Goal: Obtain resource: Download file/media

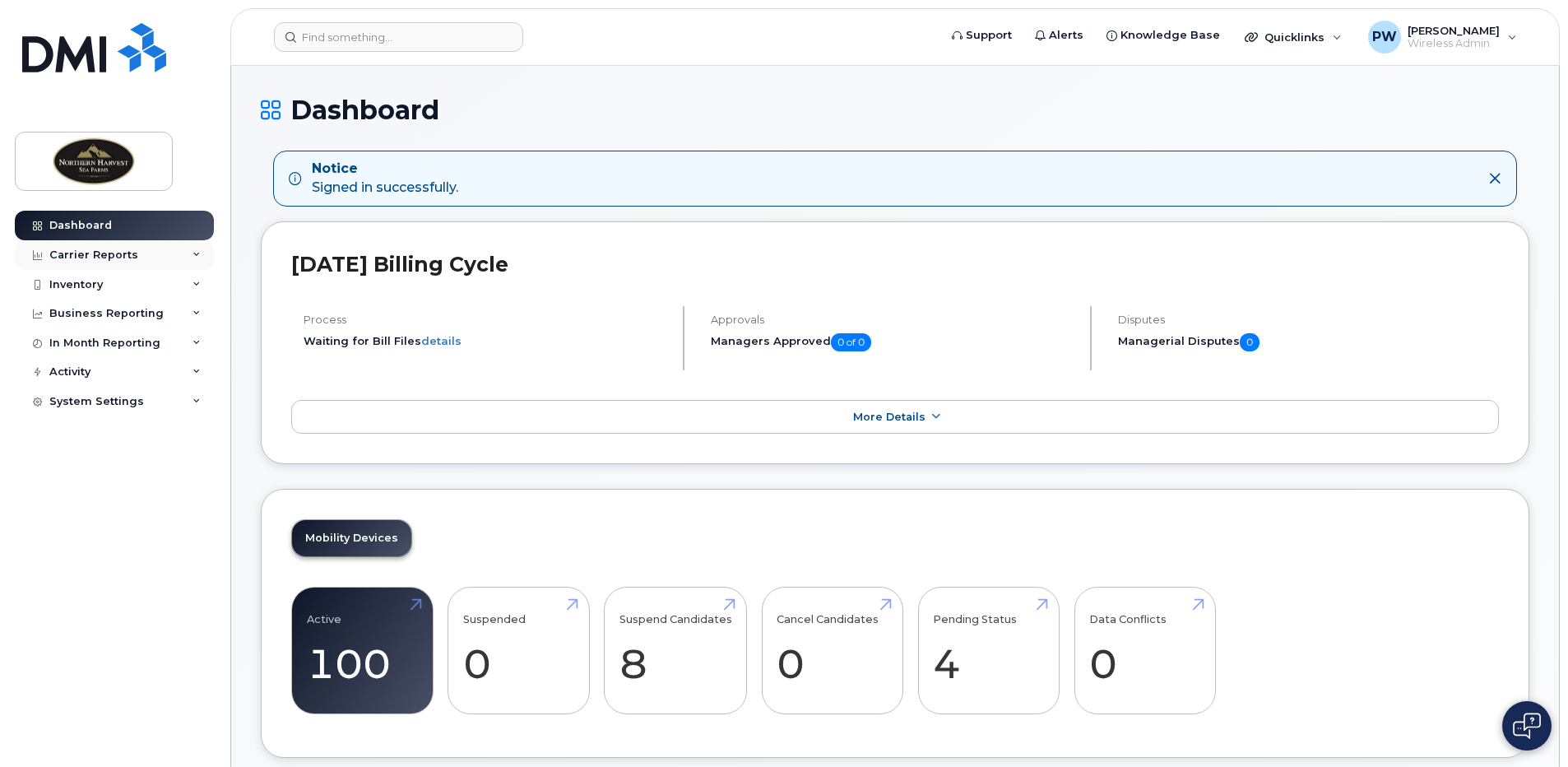
click at [201, 257] on div "Carrier Reports" at bounding box center [114, 254] width 199 height 29
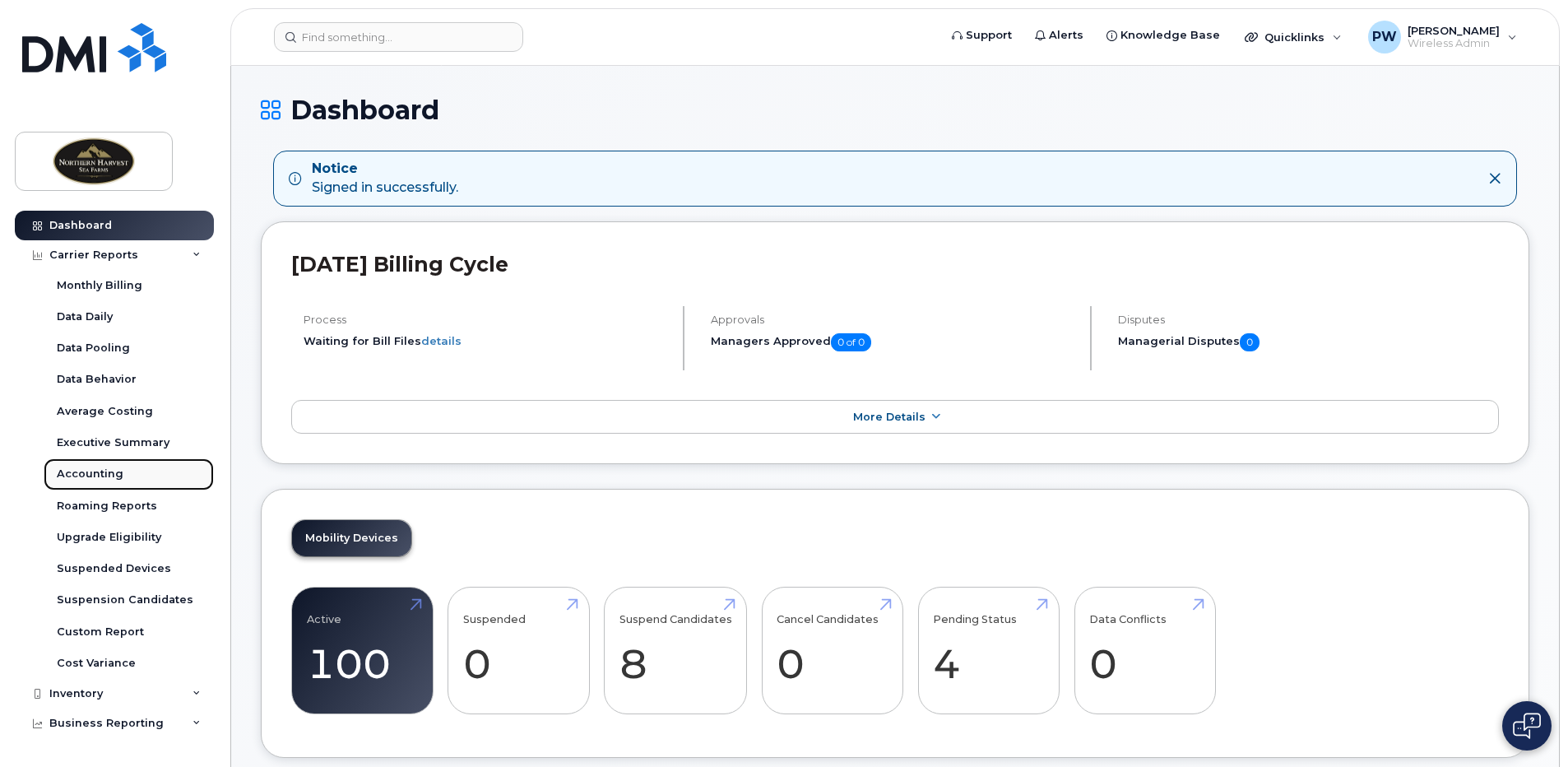
click at [82, 474] on div "Accounting" at bounding box center [90, 474] width 67 height 15
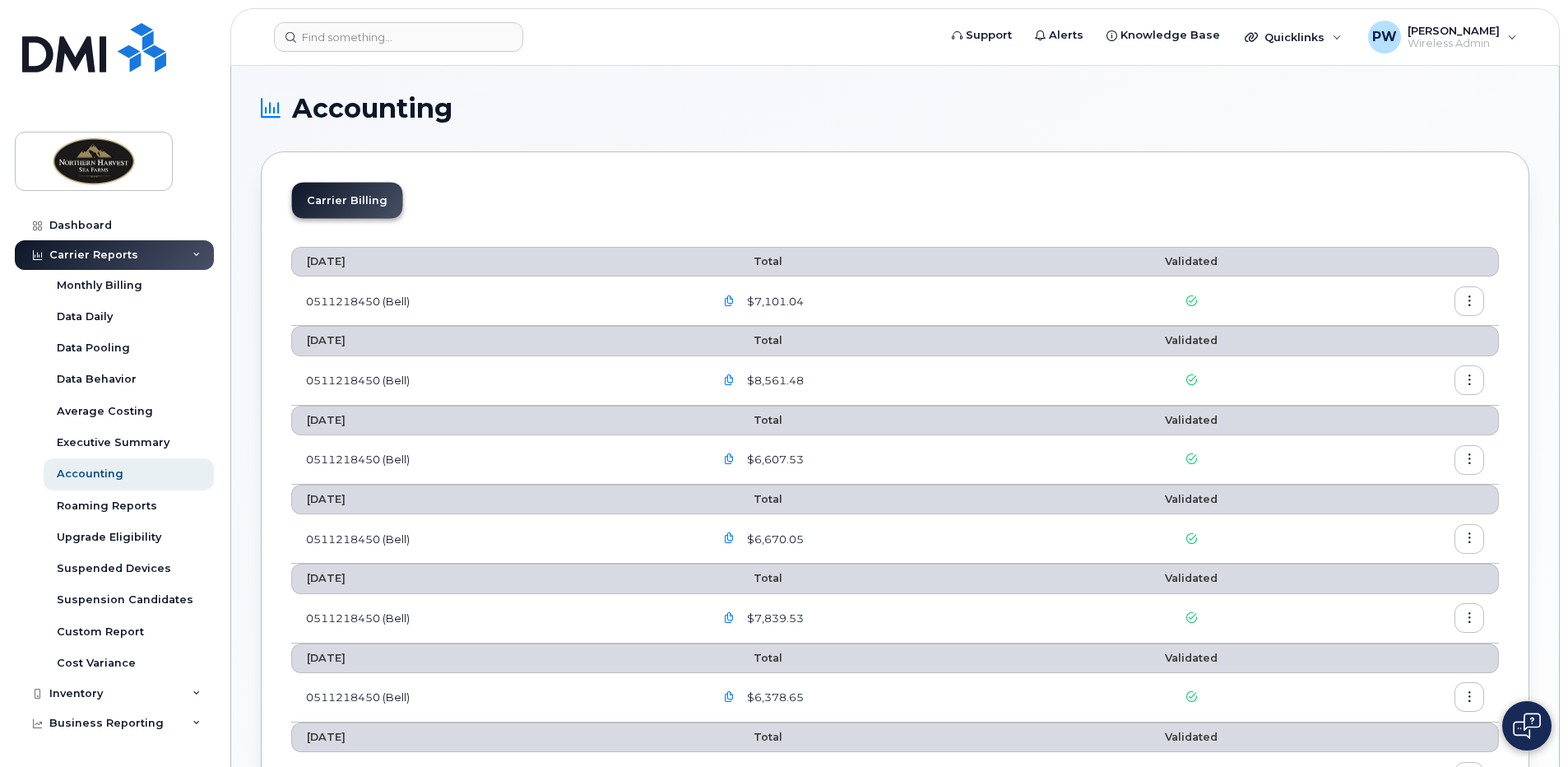
click at [734, 301] on icon "button" at bounding box center [729, 302] width 11 height 11
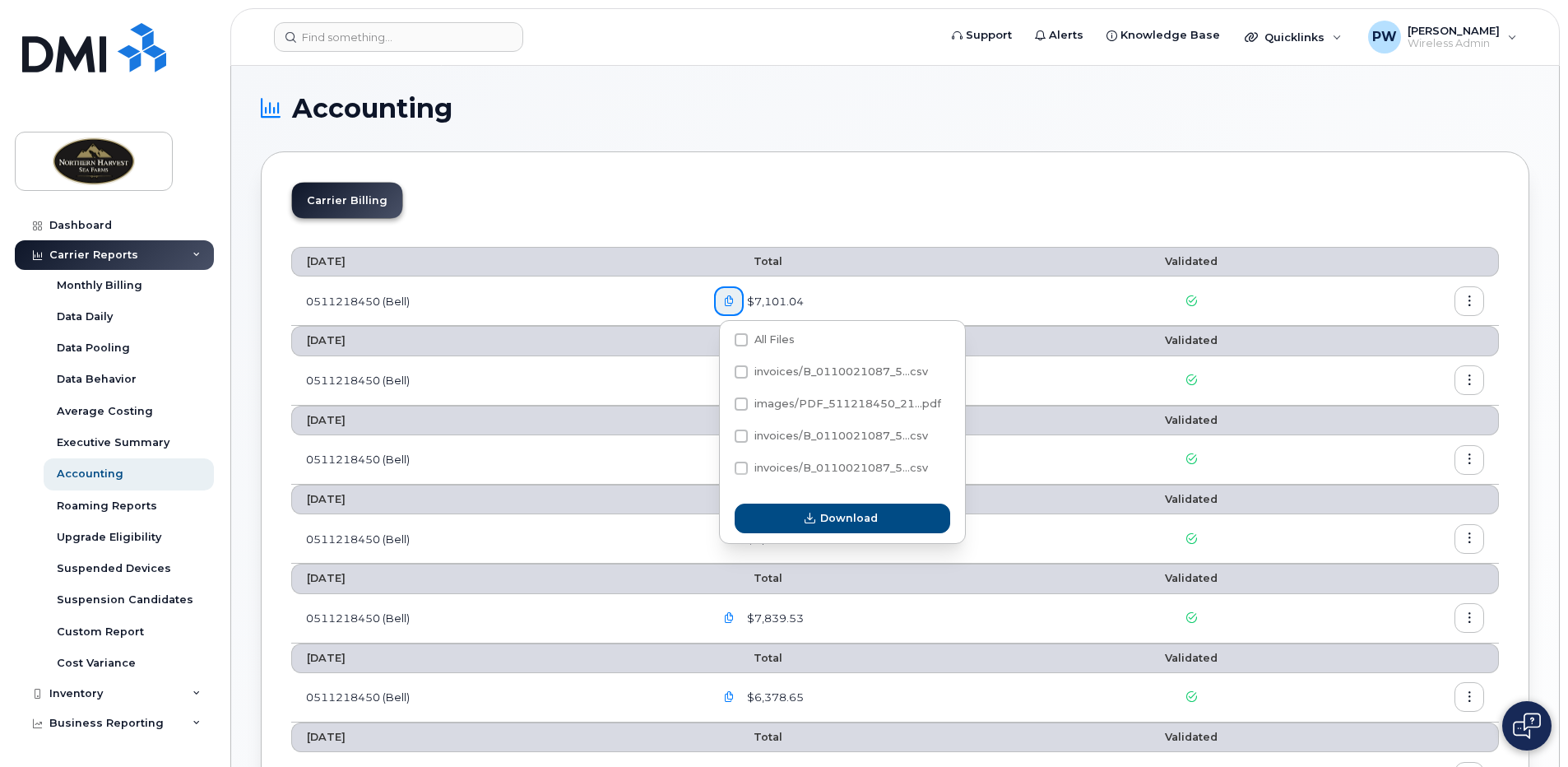
click at [802, 200] on div "Carrier Billing" at bounding box center [894, 207] width 1207 height 50
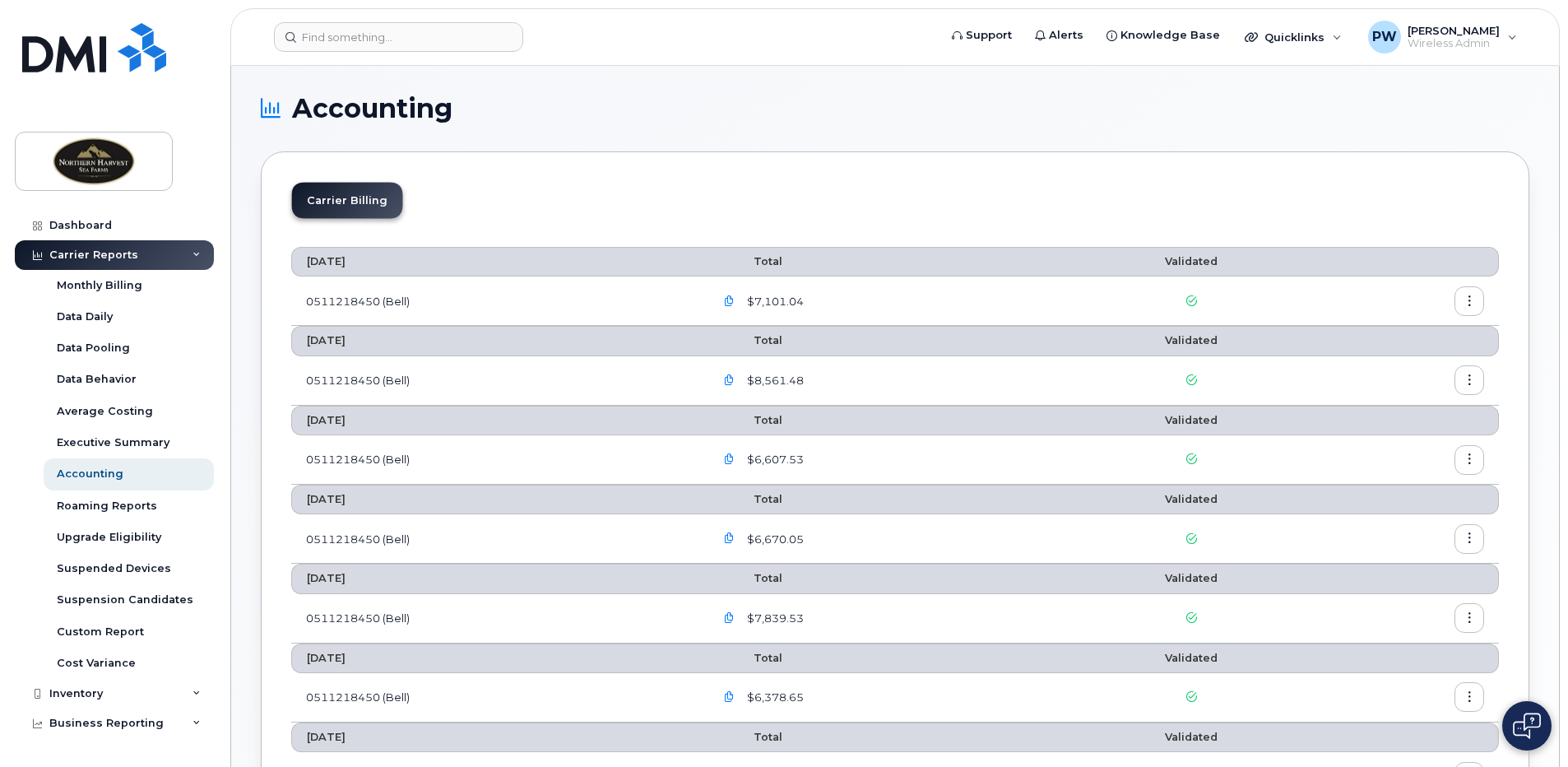
click at [1468, 300] on icon "button" at bounding box center [1469, 302] width 11 height 11
click at [1413, 369] on span "Download" at bounding box center [1394, 368] width 64 height 15
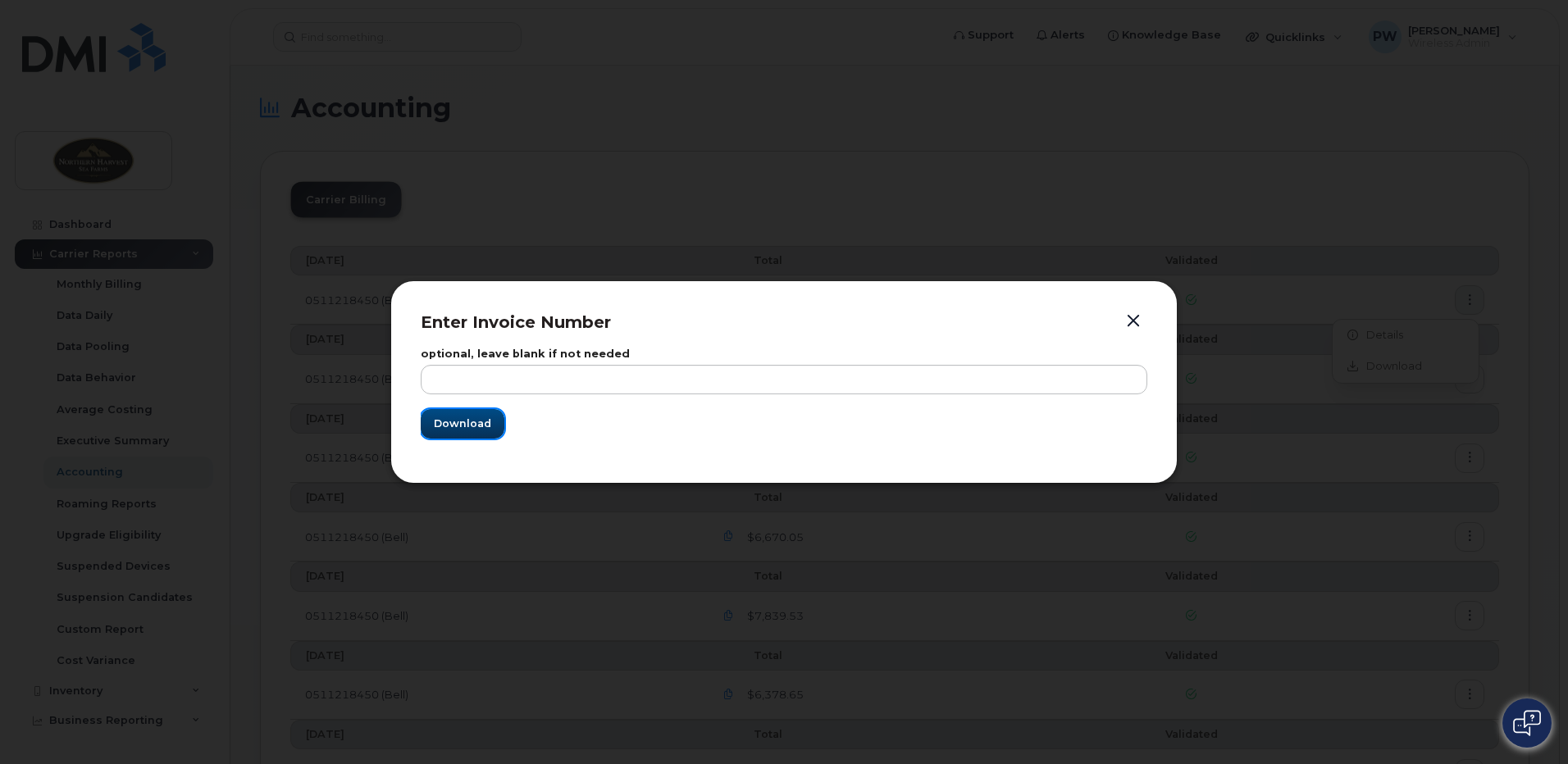
click at [458, 435] on button "Download" at bounding box center [463, 423] width 84 height 29
